Goal: Contribute content

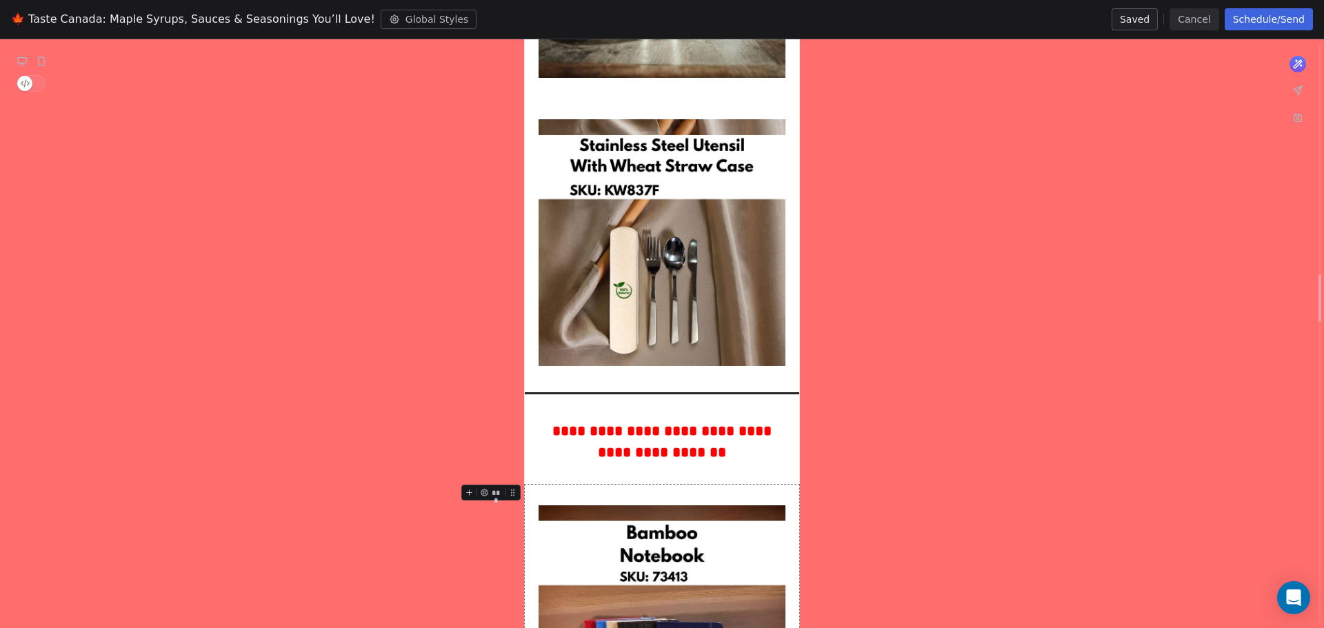
scroll to position [2876, 0]
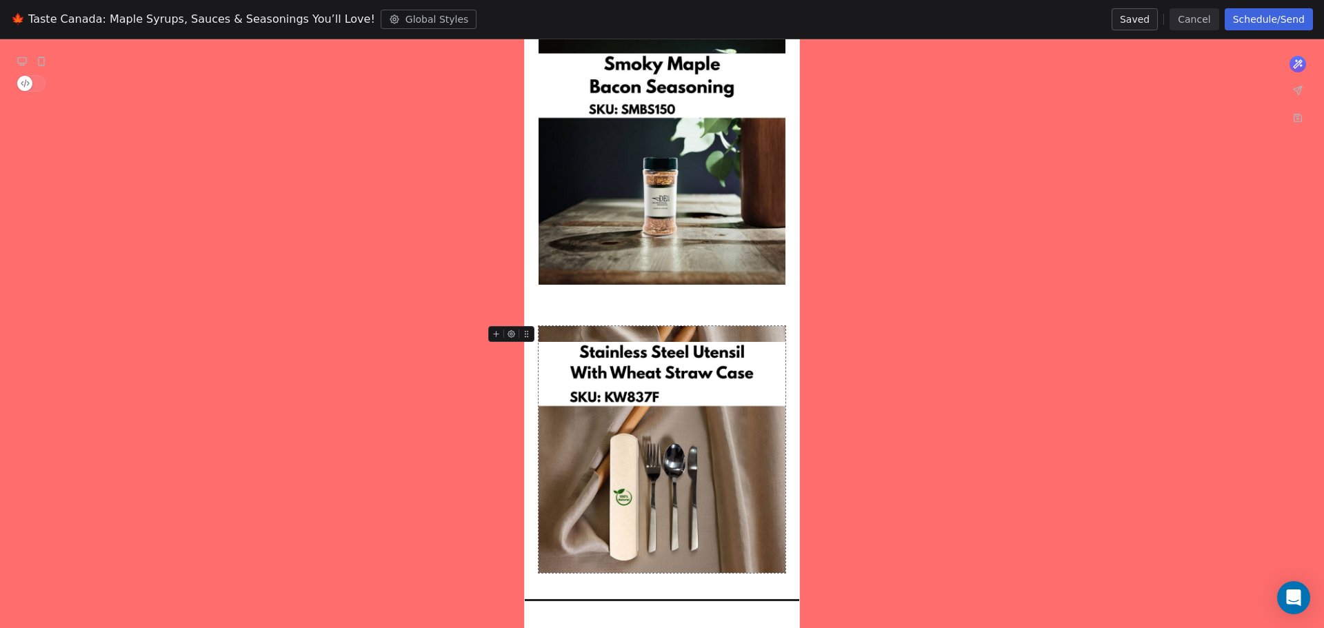
click at [621, 383] on img at bounding box center [662, 449] width 247 height 247
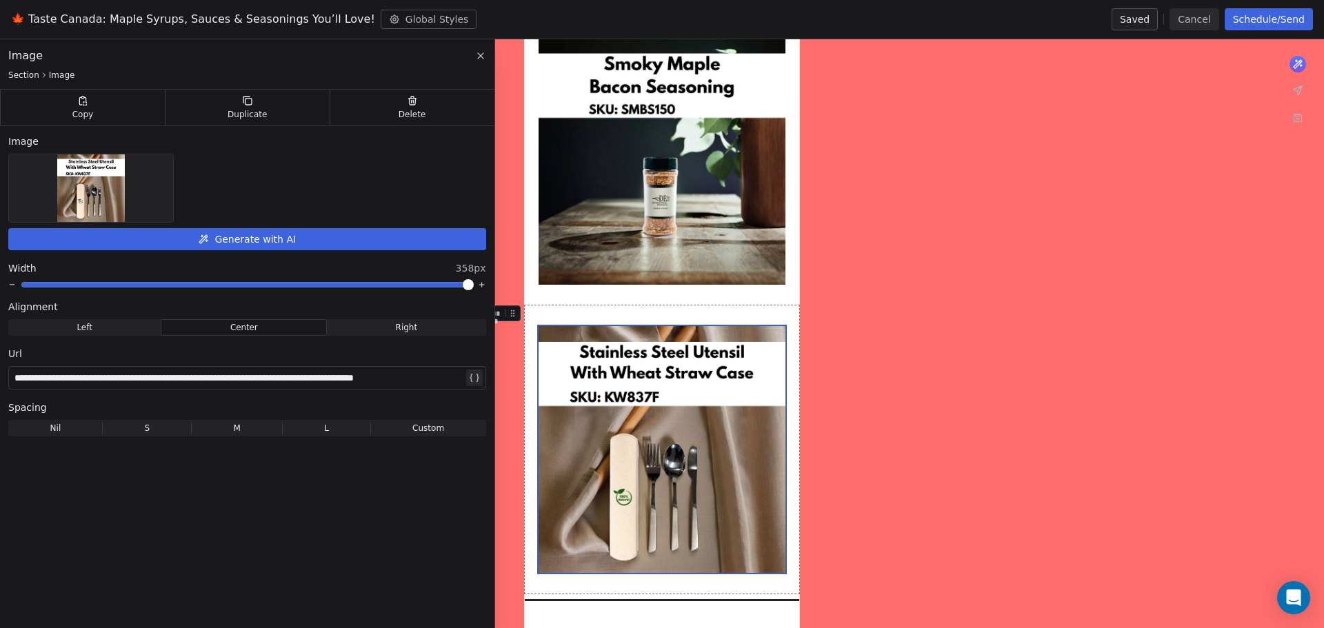
click at [92, 179] on img at bounding box center [91, 188] width 68 height 68
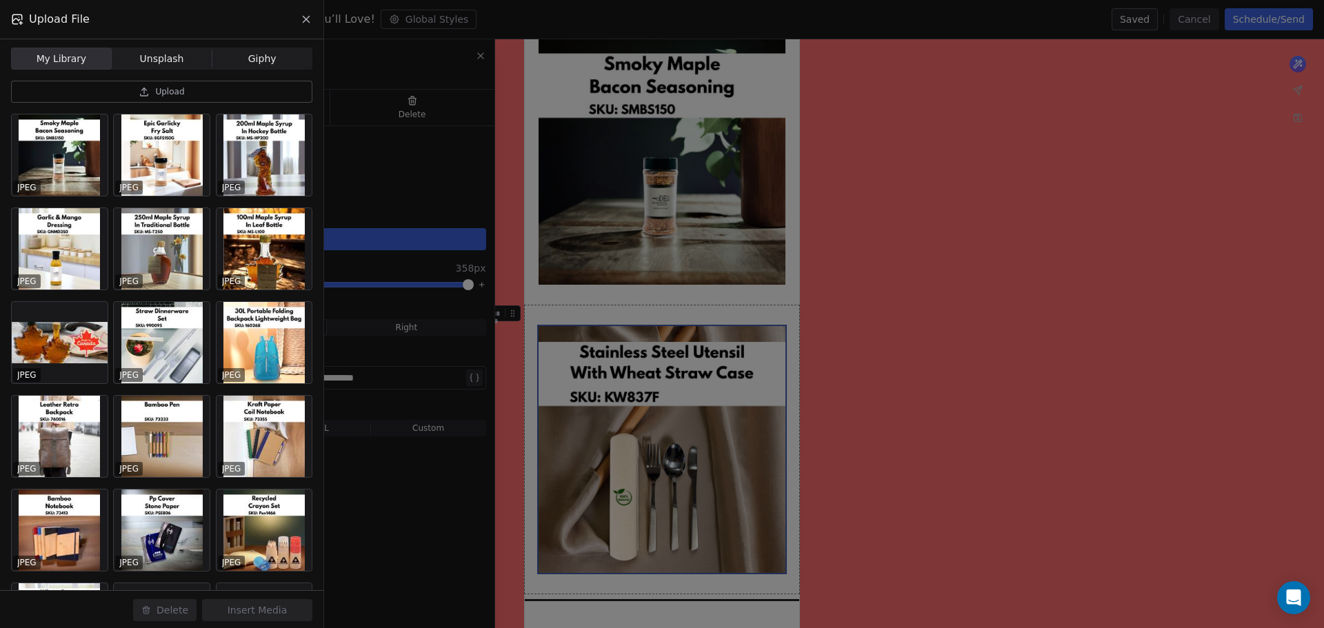
click at [179, 90] on span "Upload" at bounding box center [169, 91] width 29 height 11
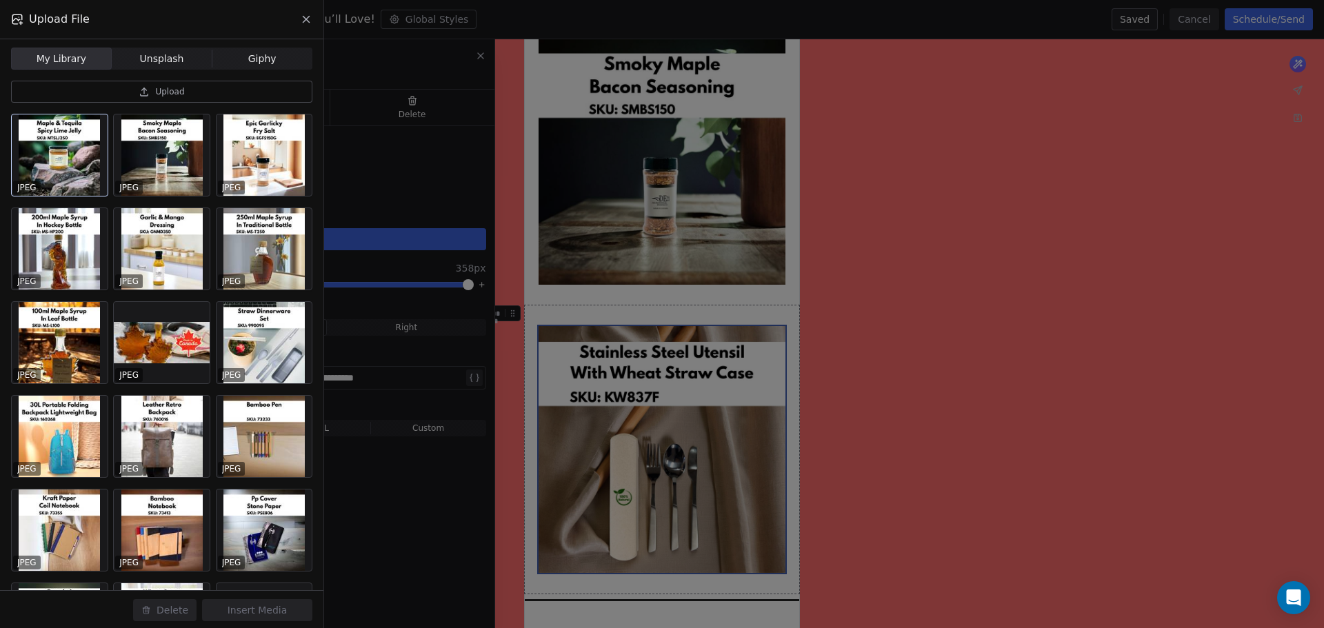
click at [77, 181] on div at bounding box center [60, 154] width 96 height 81
click at [273, 611] on button "Insert Media" at bounding box center [257, 610] width 110 height 22
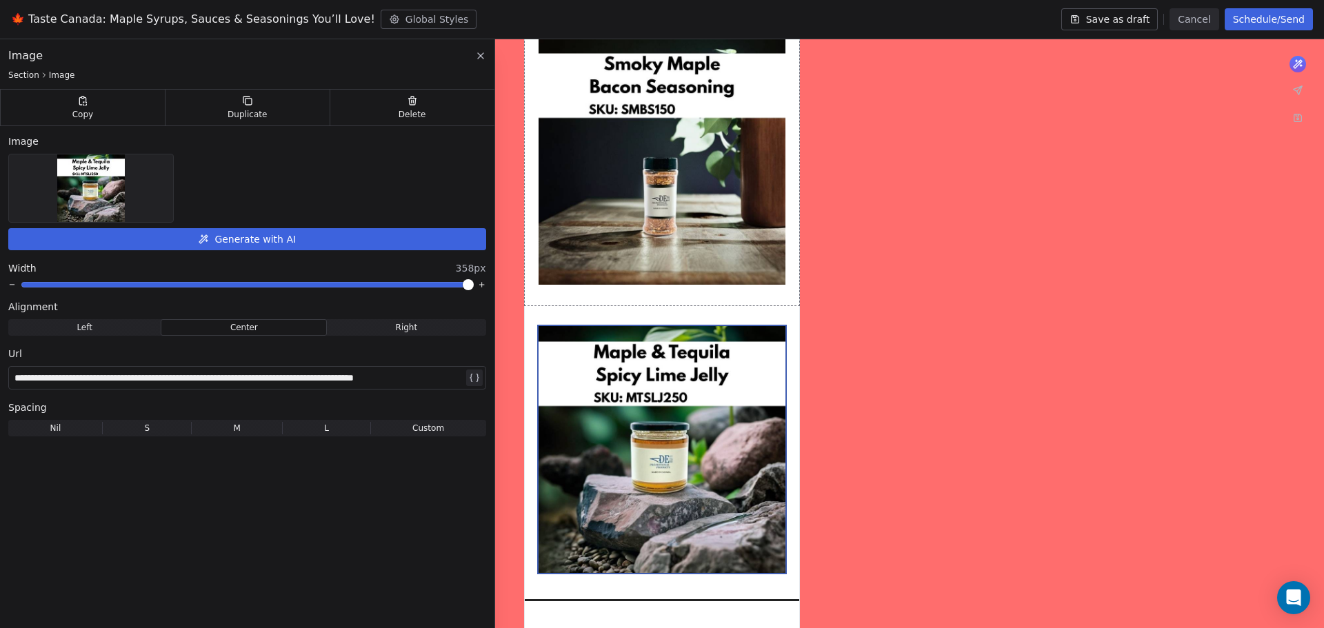
click at [289, 379] on div "**********" at bounding box center [238, 378] width 449 height 17
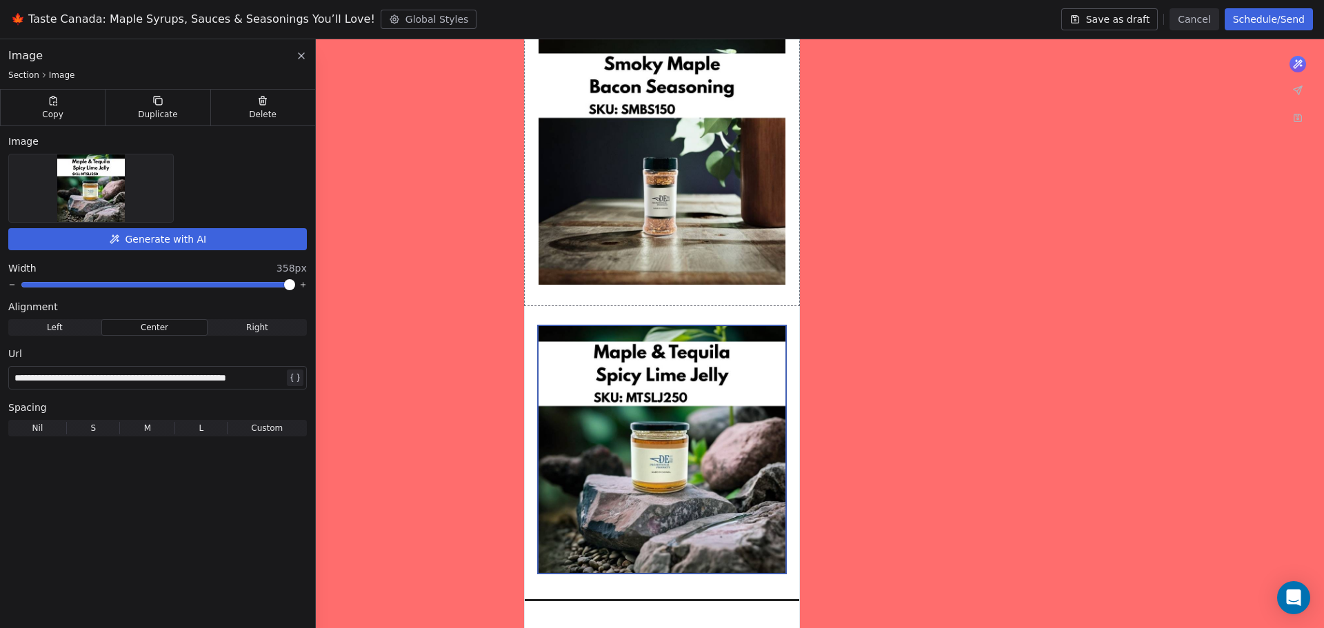
click at [252, 555] on div "**********" at bounding box center [157, 336] width 315 height 594
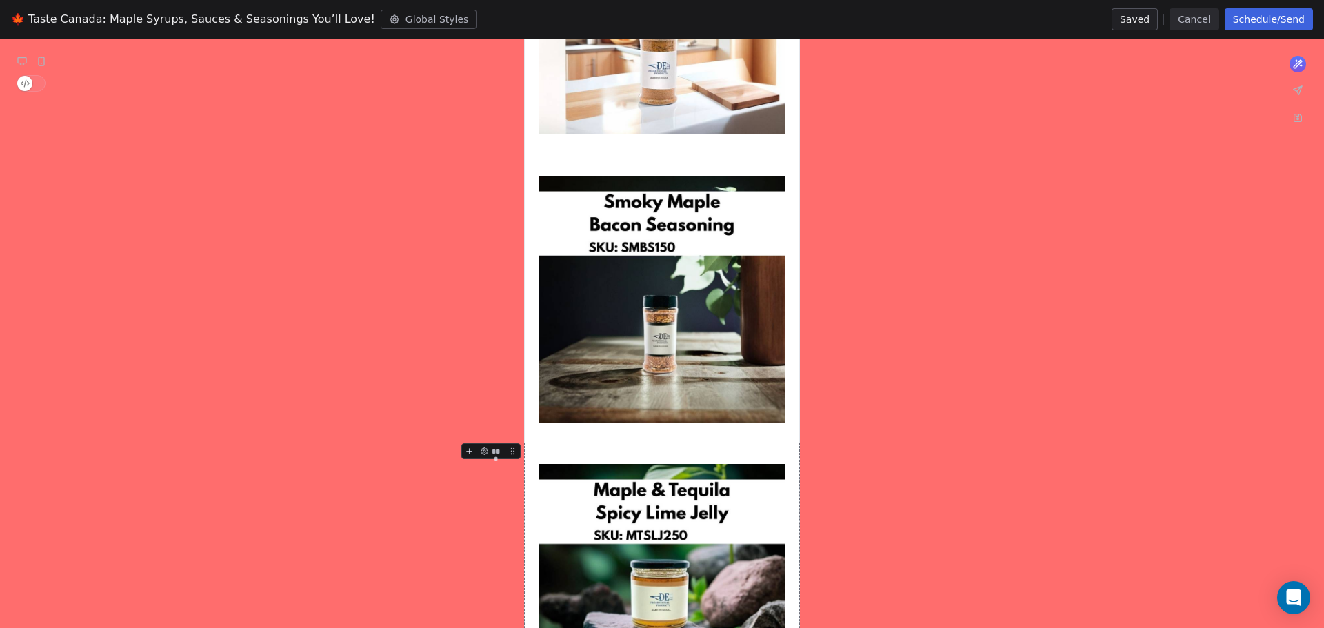
scroll to position [2531, 0]
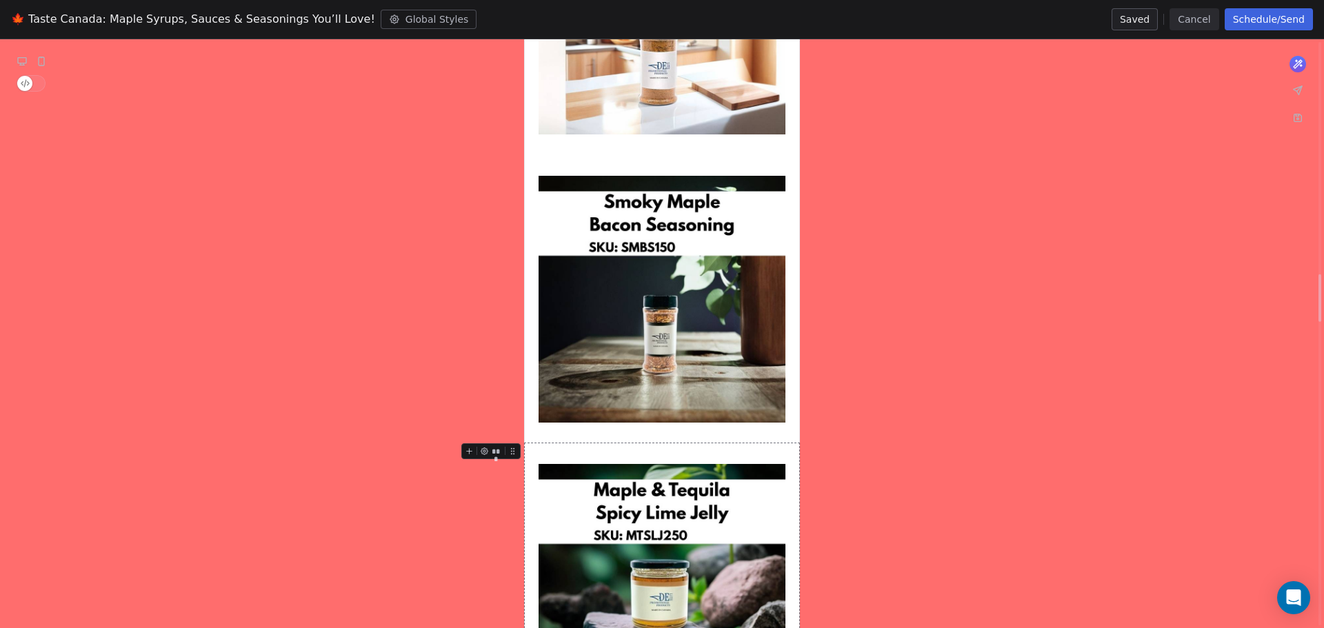
scroll to position [3014, 0]
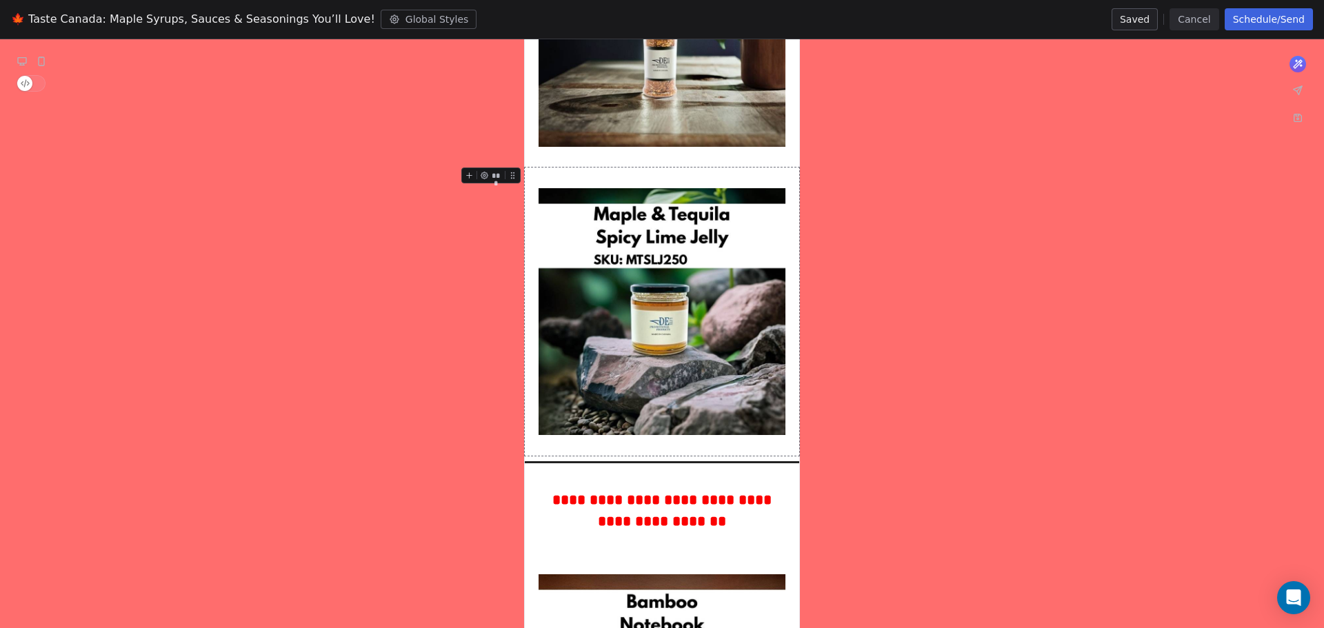
click at [470, 175] on icon at bounding box center [470, 175] width 6 height 0
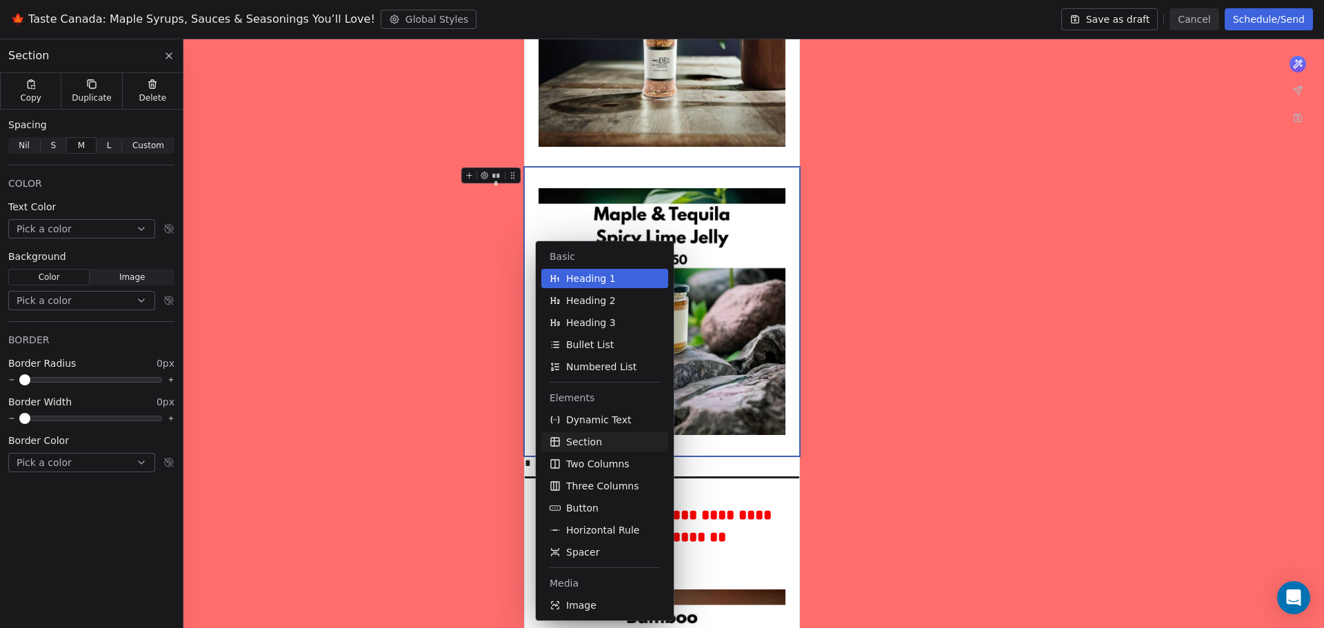
click at [585, 440] on span "Section" at bounding box center [584, 442] width 36 height 14
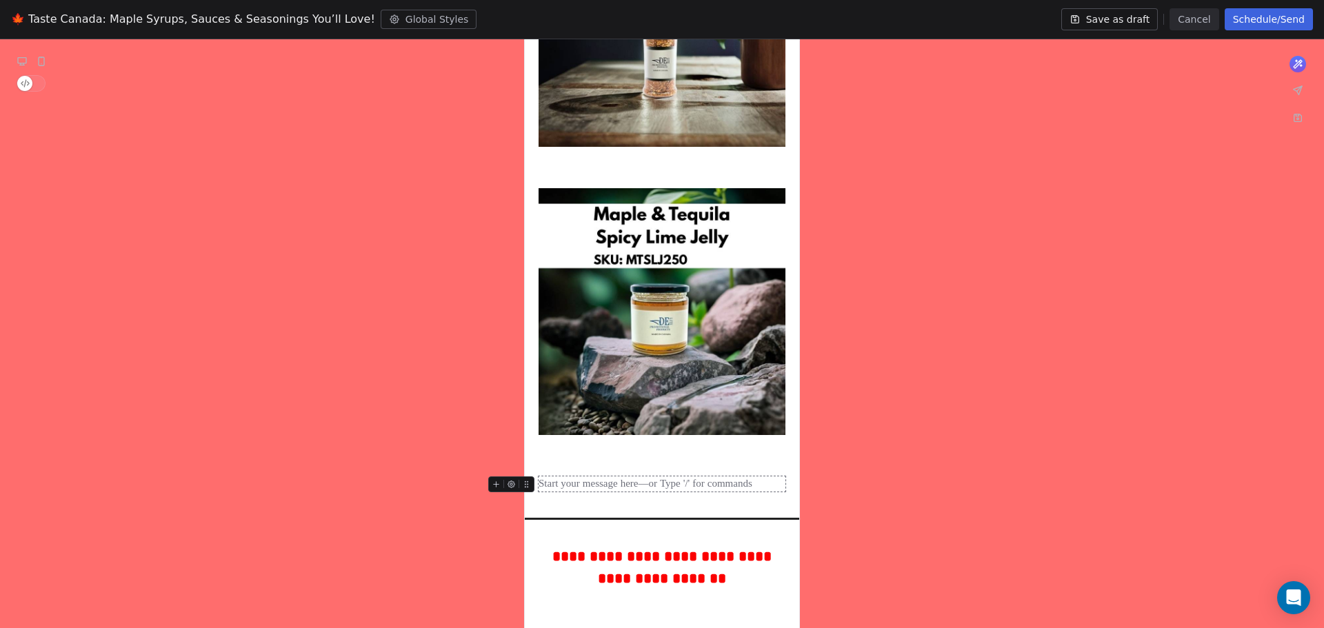
click at [597, 480] on div at bounding box center [662, 485] width 247 height 16
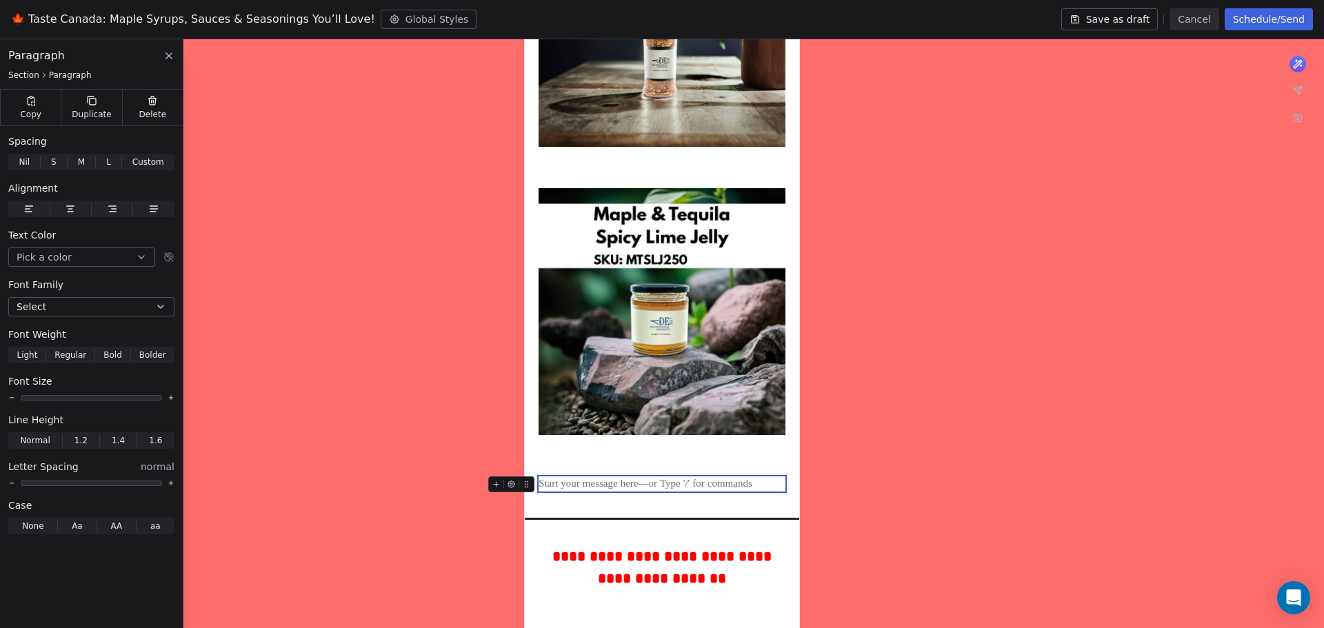
click at [497, 482] on icon at bounding box center [497, 485] width 0 height 6
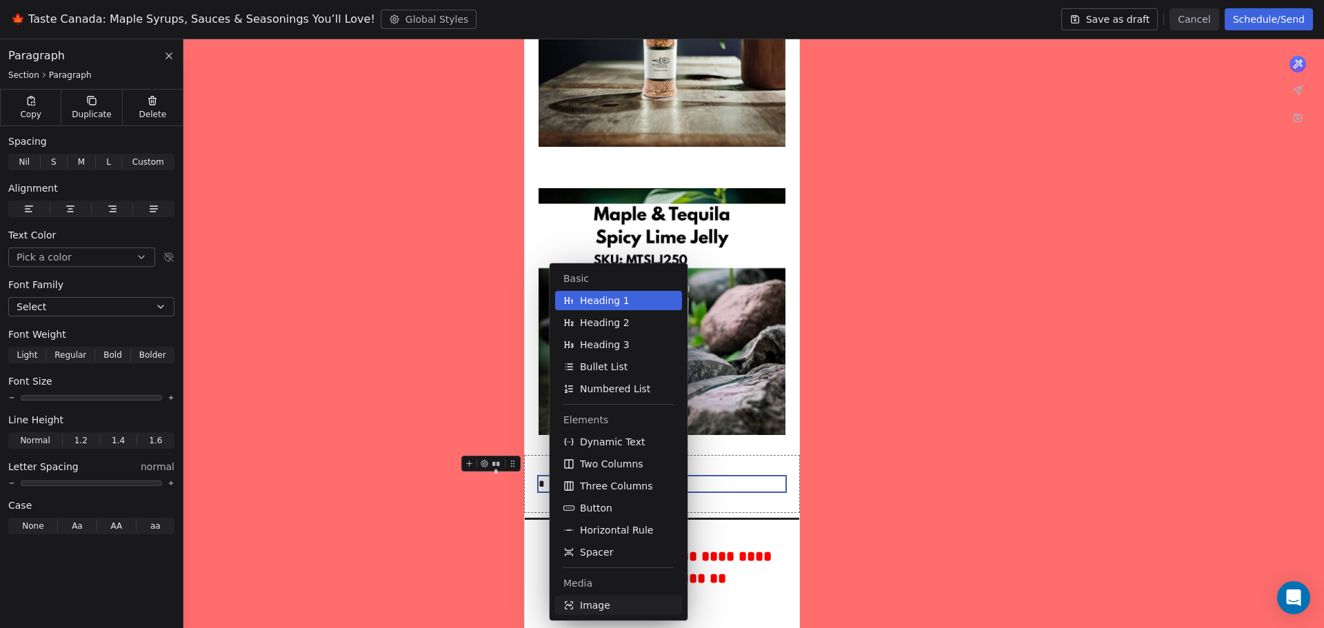
click at [608, 605] on button "Image" at bounding box center [618, 605] width 127 height 19
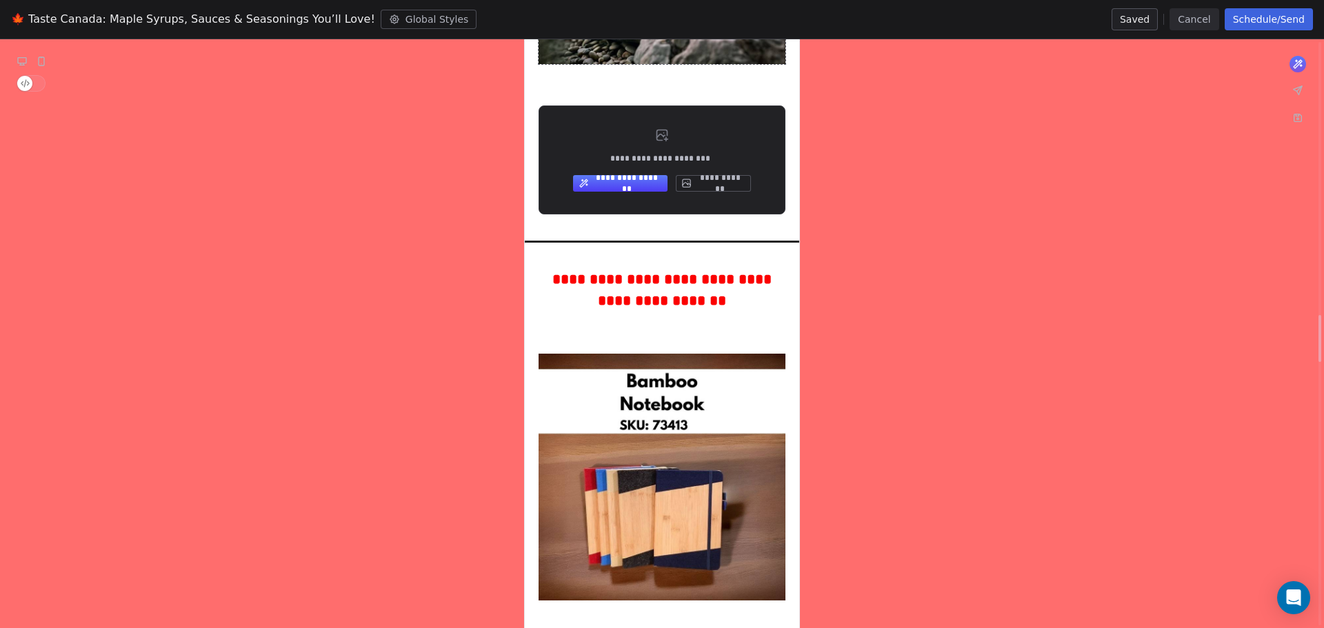
scroll to position [3454, 0]
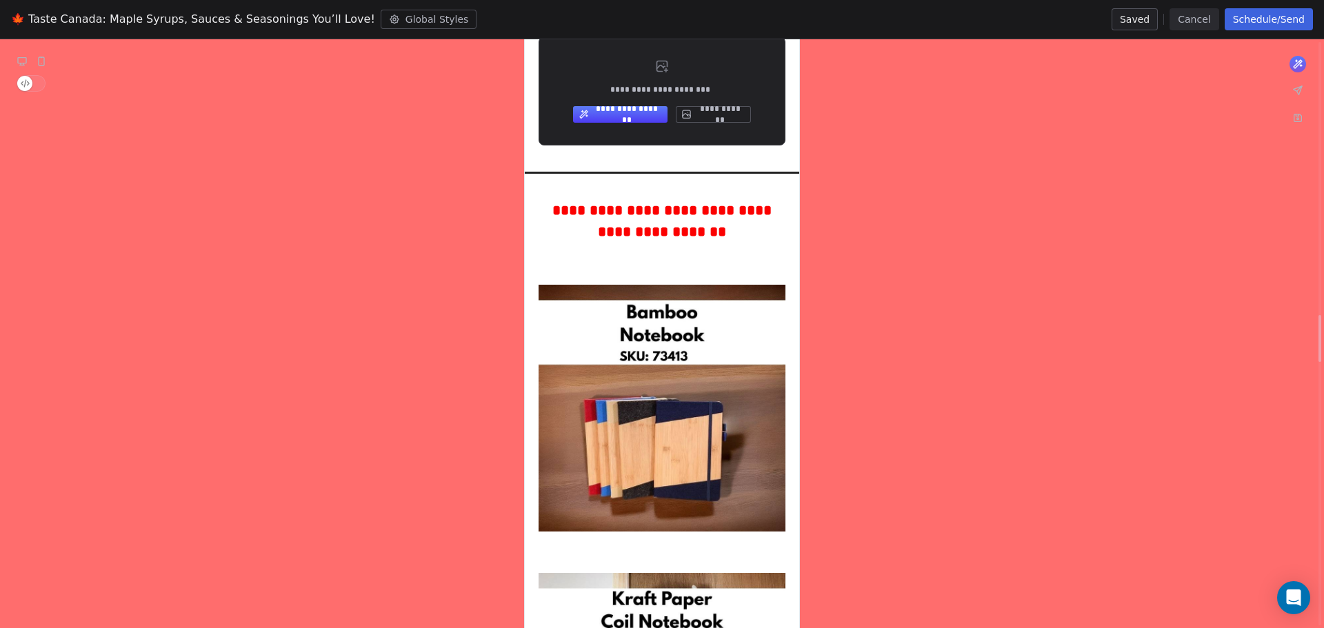
click at [910, 331] on div "**********" at bounding box center [662, 318] width 1324 height 7299
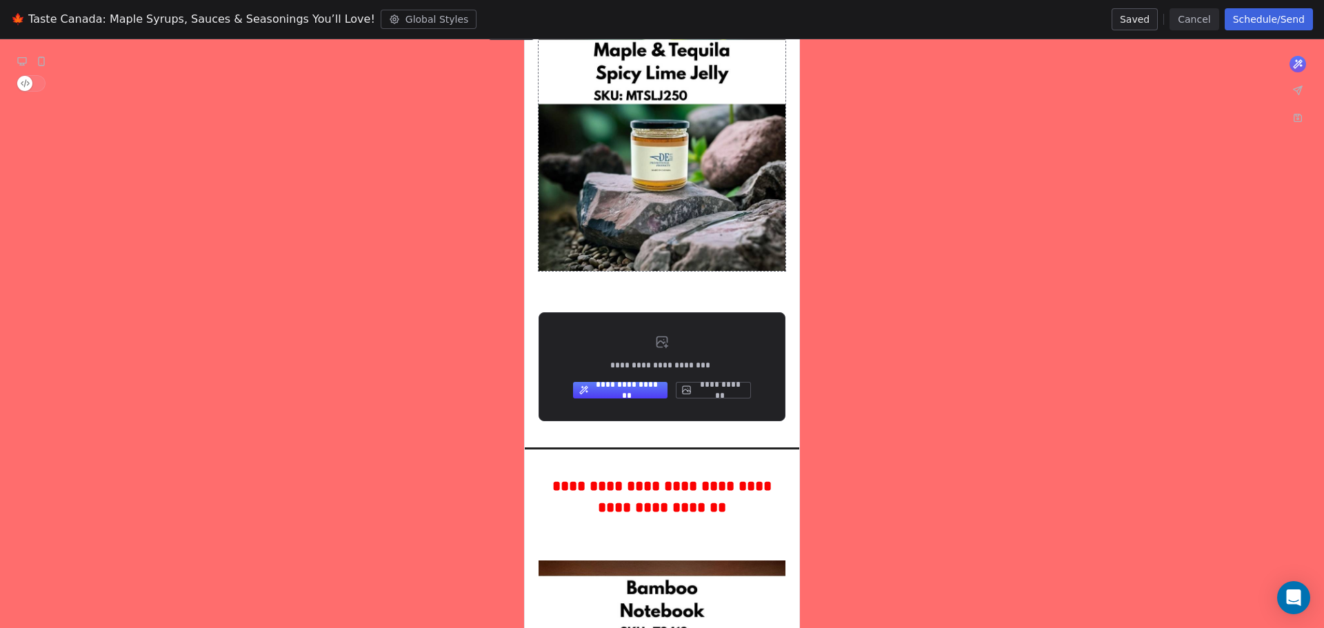
scroll to position [3109, 0]
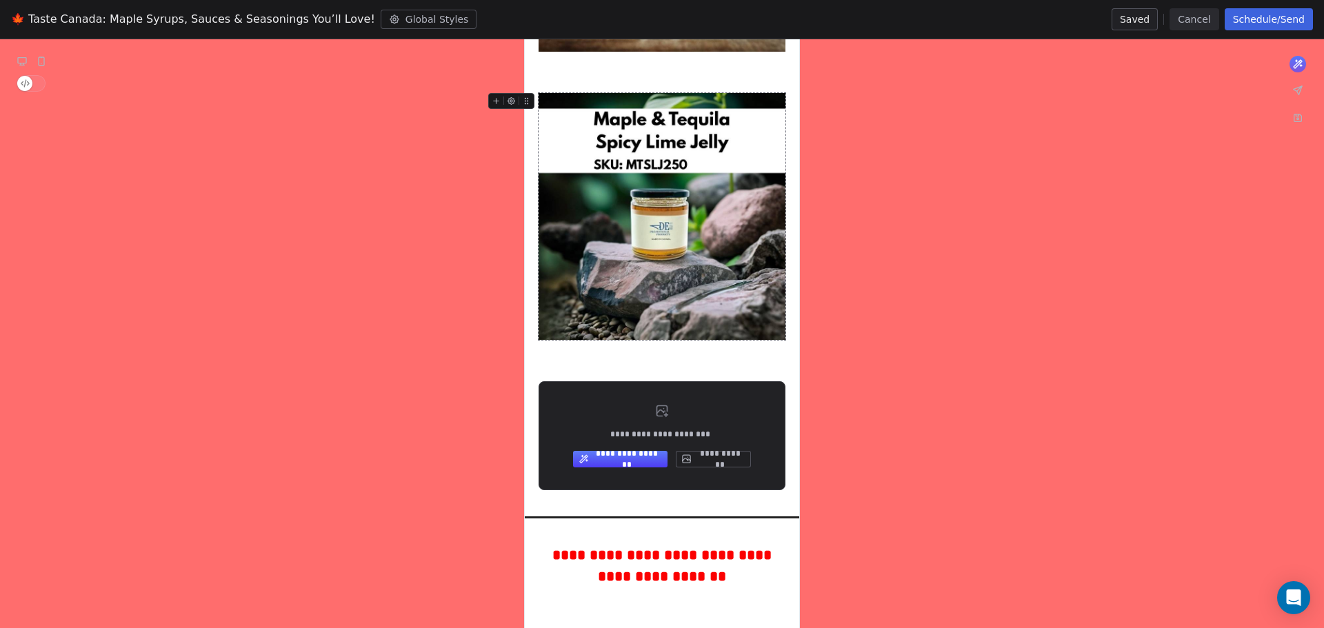
click at [721, 453] on button "**********" at bounding box center [713, 459] width 75 height 17
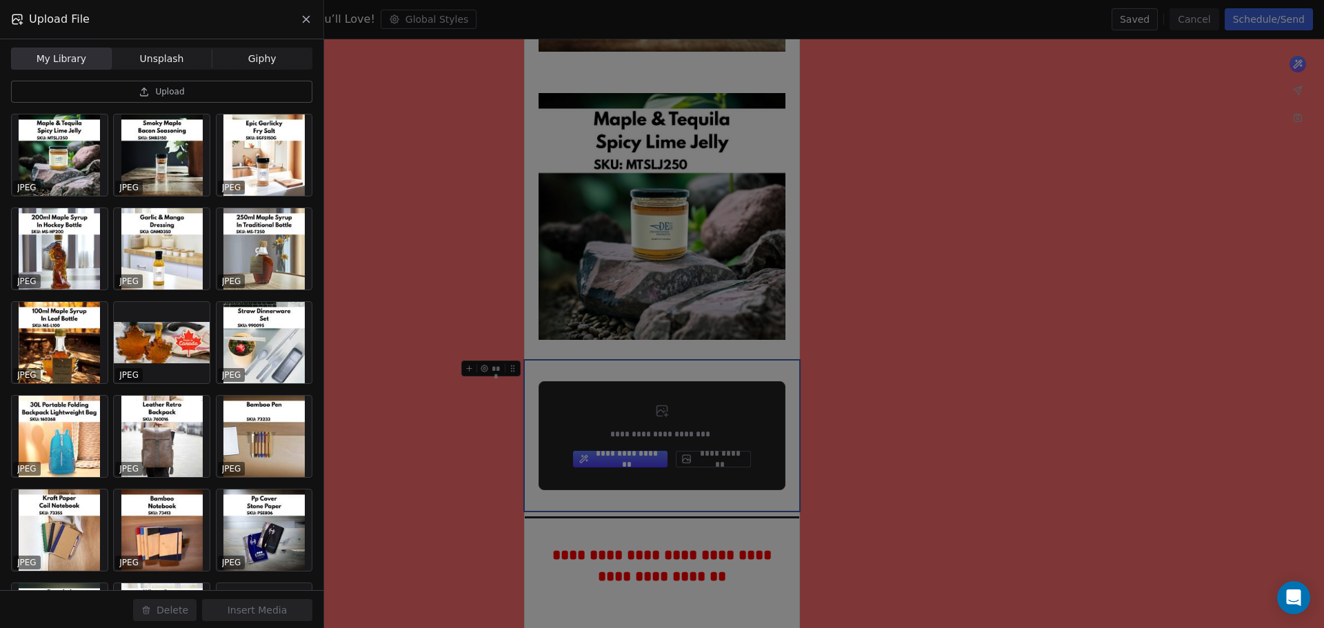
click at [432, 274] on div "Upload File My Library My Library Unsplash Unsplash Giphy Giphy Upload JPEG JPE…" at bounding box center [662, 314] width 1324 height 628
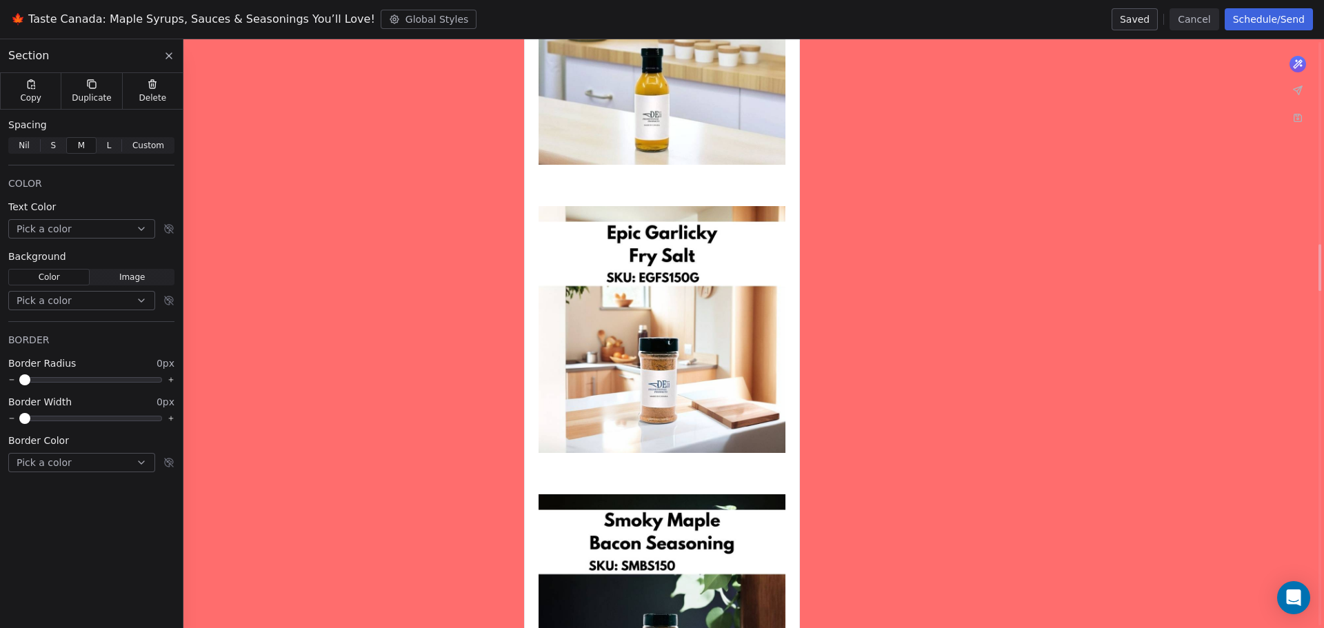
scroll to position [2627, 0]
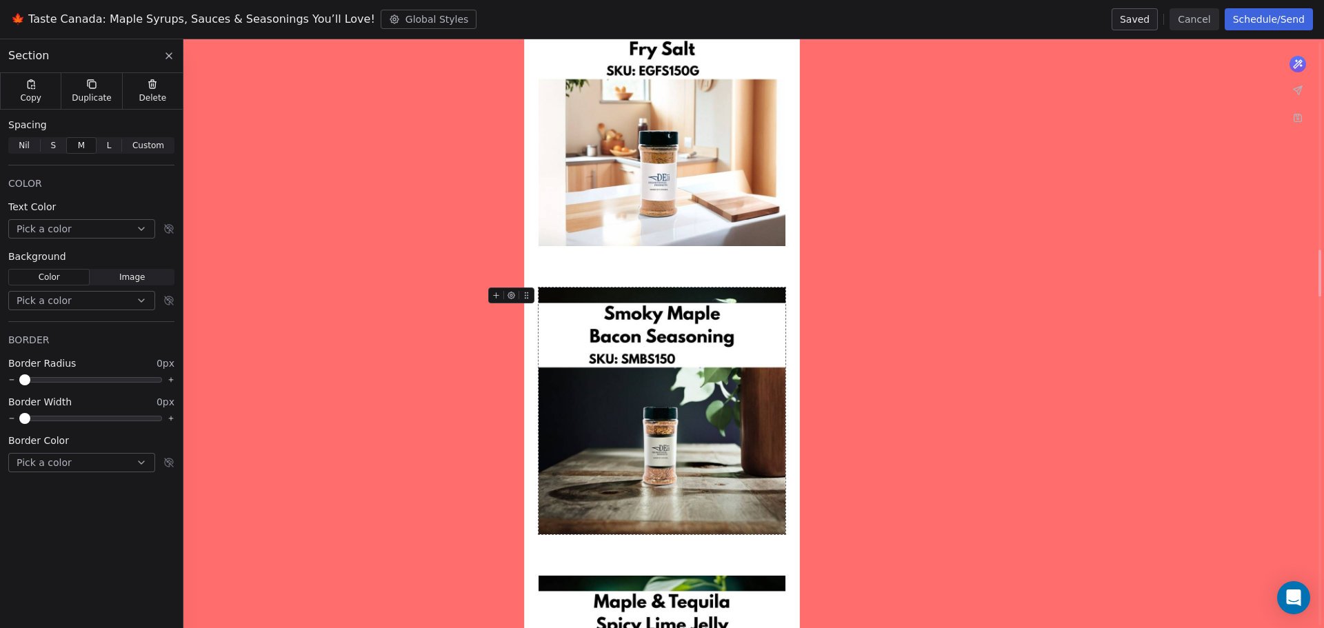
click at [703, 421] on img at bounding box center [662, 411] width 247 height 247
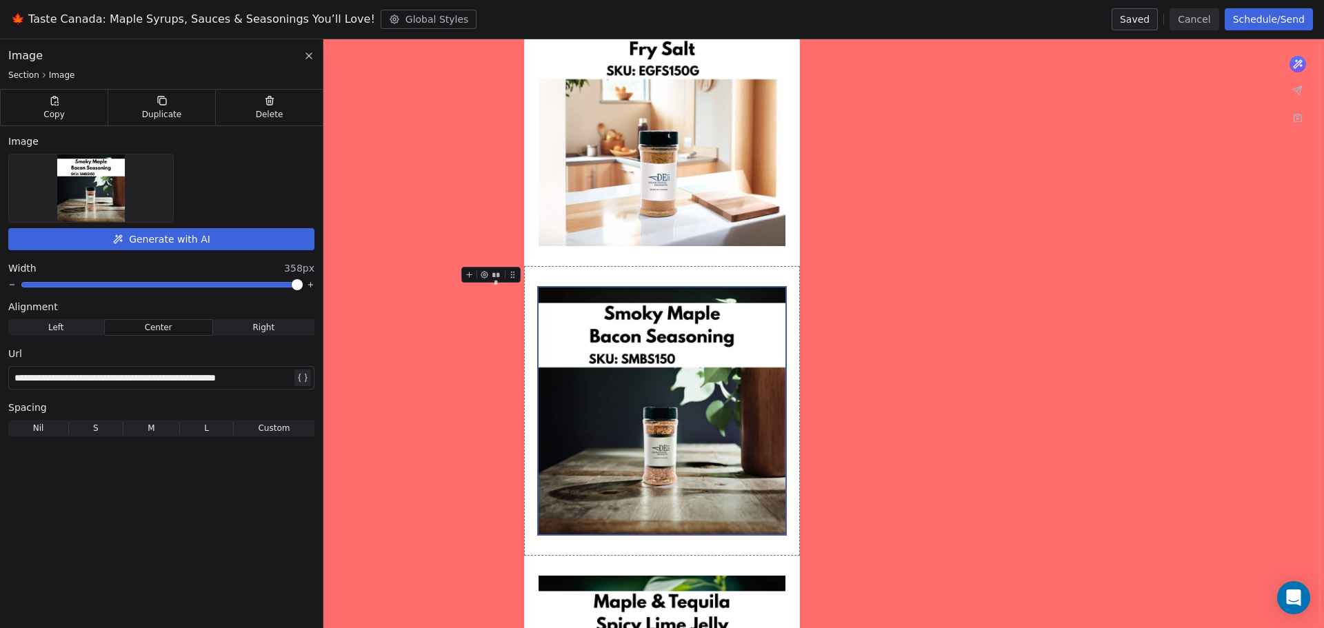
scroll to position [2834, 0]
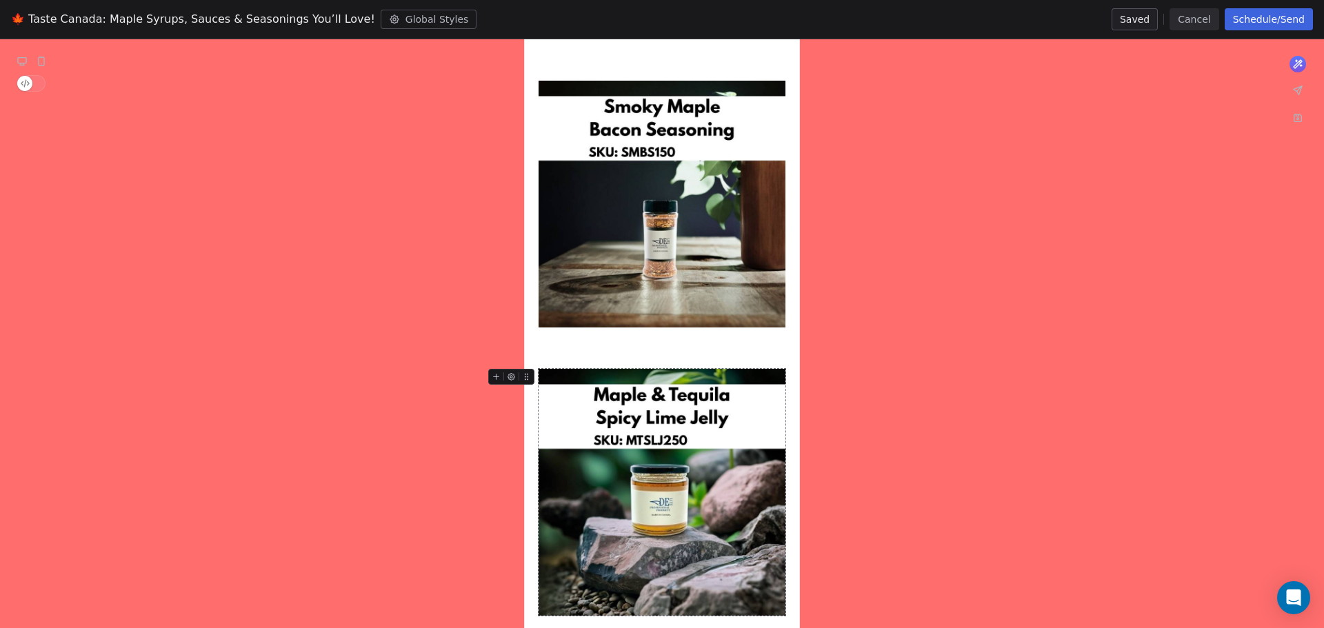
click at [705, 480] on img at bounding box center [662, 492] width 247 height 247
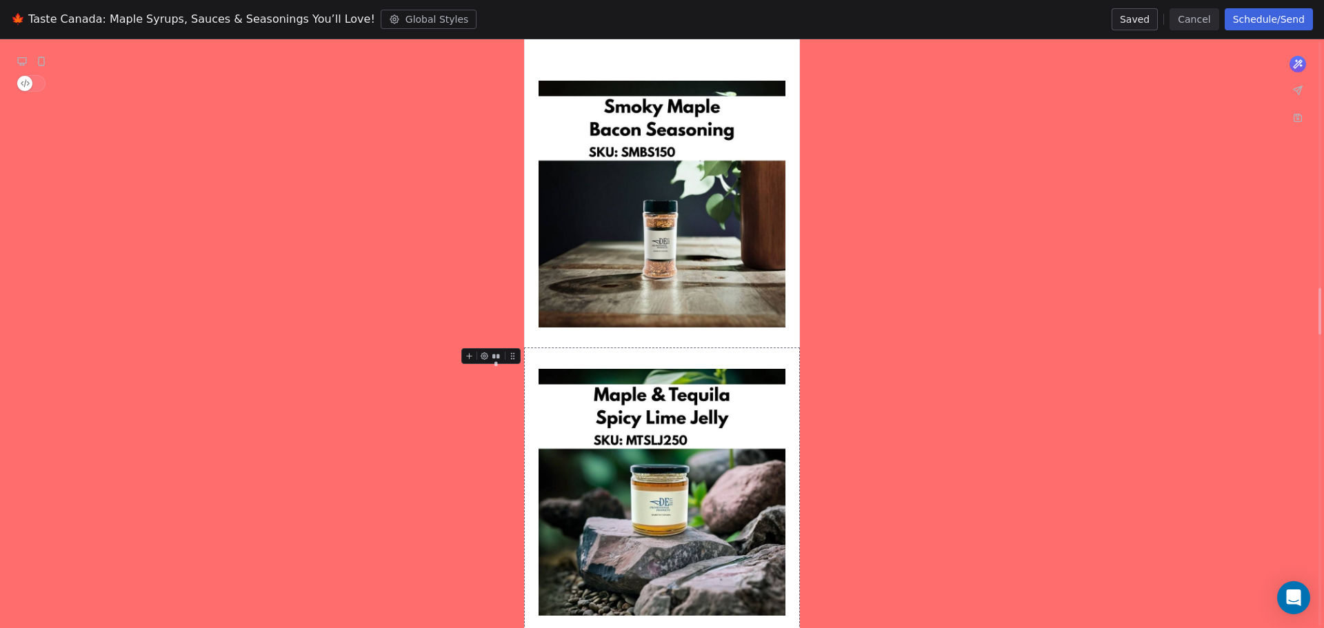
scroll to position [3178, 0]
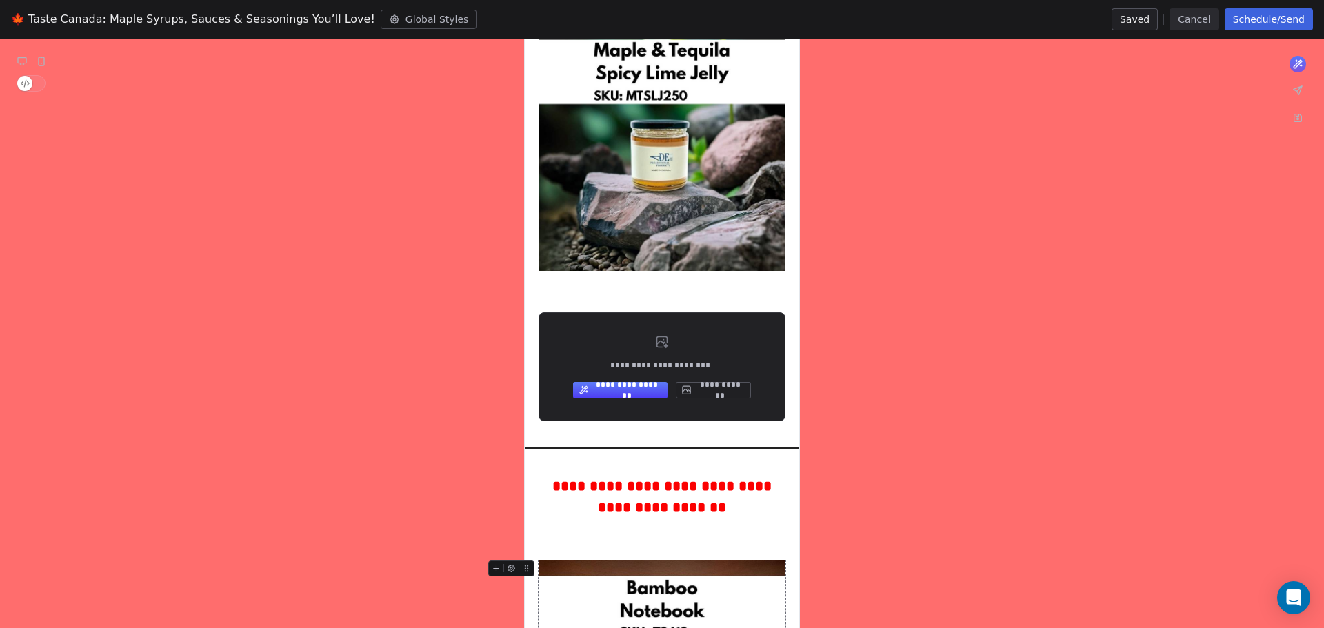
click at [137, 494] on div "**********" at bounding box center [662, 594] width 1324 height 7299
